Goal: Check status: Check status

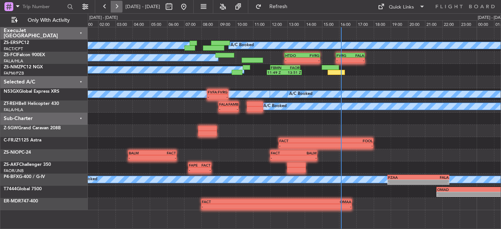
click at [117, 6] on button at bounding box center [117, 7] width 12 height 12
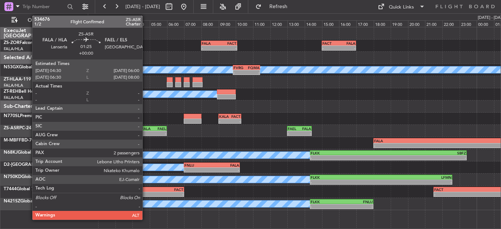
click at [146, 135] on div "-" at bounding box center [148, 133] width 12 height 4
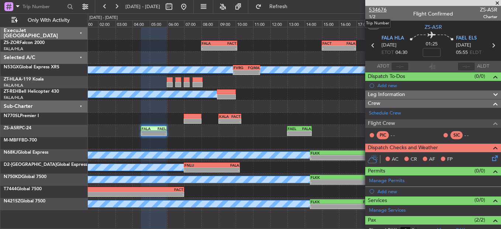
click at [374, 11] on span "534676" at bounding box center [378, 10] width 18 height 8
click at [284, 120] on div "- - KALA 09:00 Z FACT 10:20 Z" at bounding box center [294, 118] width 413 height 12
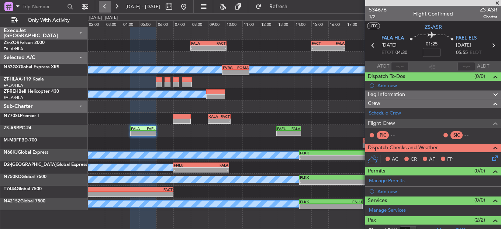
click at [103, 2] on button at bounding box center [105, 7] width 12 height 12
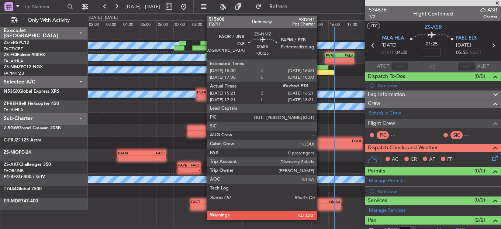
click at [320, 69] on div at bounding box center [319, 67] width 17 height 5
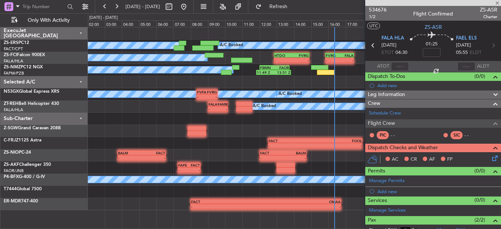
type input "-00:25"
type input "15:21"
type input "0"
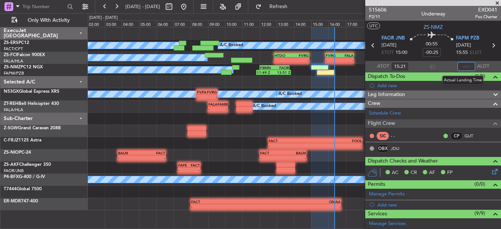
click at [458, 66] on input "text" at bounding box center [466, 66] width 18 height 9
type input "16:21"
click at [202, 143] on div "- - FACT 12:30 Z FOOL 18:00 Z" at bounding box center [294, 143] width 413 height 12
